Goal: Information Seeking & Learning: Understand process/instructions

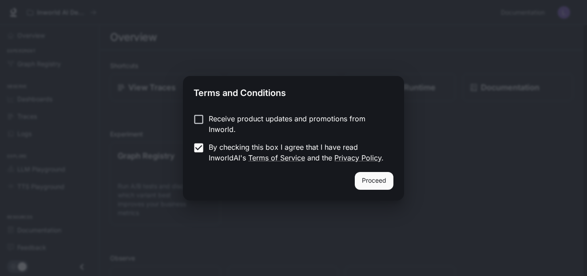
click at [366, 184] on button "Proceed" at bounding box center [374, 181] width 39 height 18
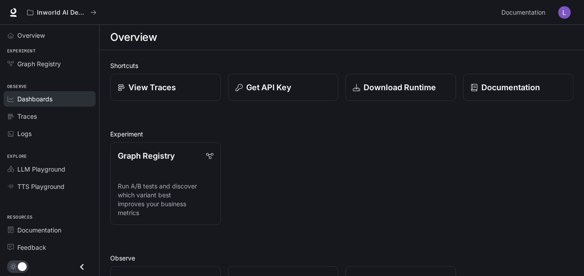
click at [51, 98] on span "Dashboards" at bounding box center [34, 98] width 35 height 9
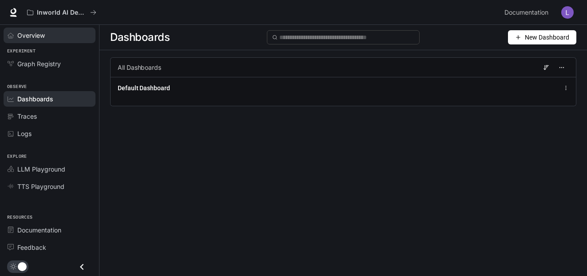
click at [33, 35] on span "Overview" at bounding box center [31, 35] width 28 height 9
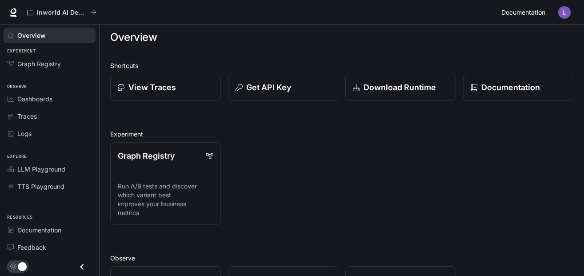
click at [527, 13] on span "Documentation" at bounding box center [523, 12] width 44 height 11
